Goal: Task Accomplishment & Management: Manage account settings

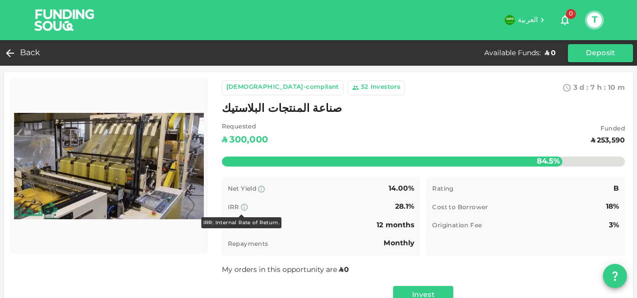
scroll to position [54, 0]
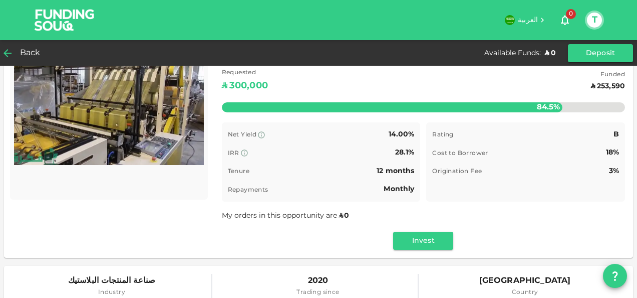
click at [31, 53] on span "Back" at bounding box center [30, 53] width 21 height 14
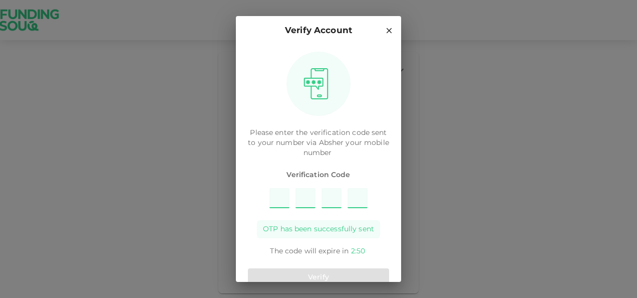
type input "1"
type input "7"
type input "2"
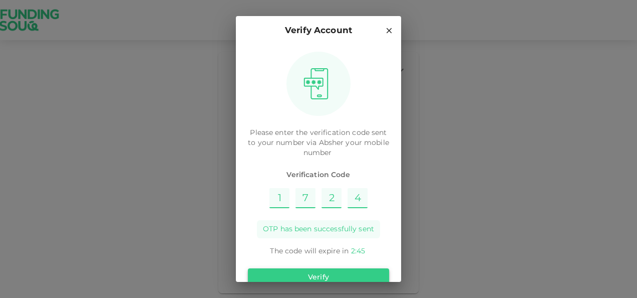
type input "4"
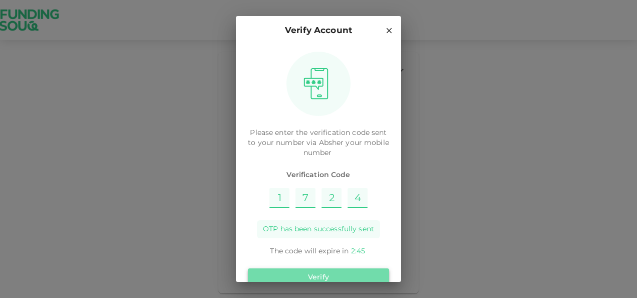
click at [352, 269] on button "Verify" at bounding box center [318, 277] width 141 height 18
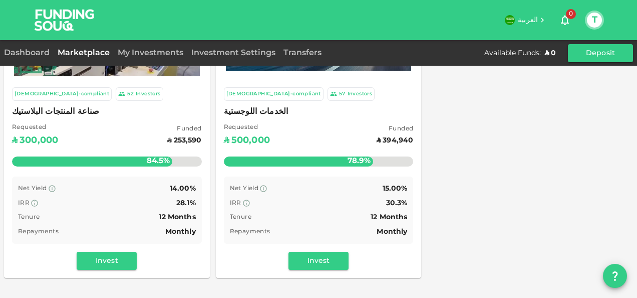
scroll to position [113, 0]
